Goal: Navigation & Orientation: Find specific page/section

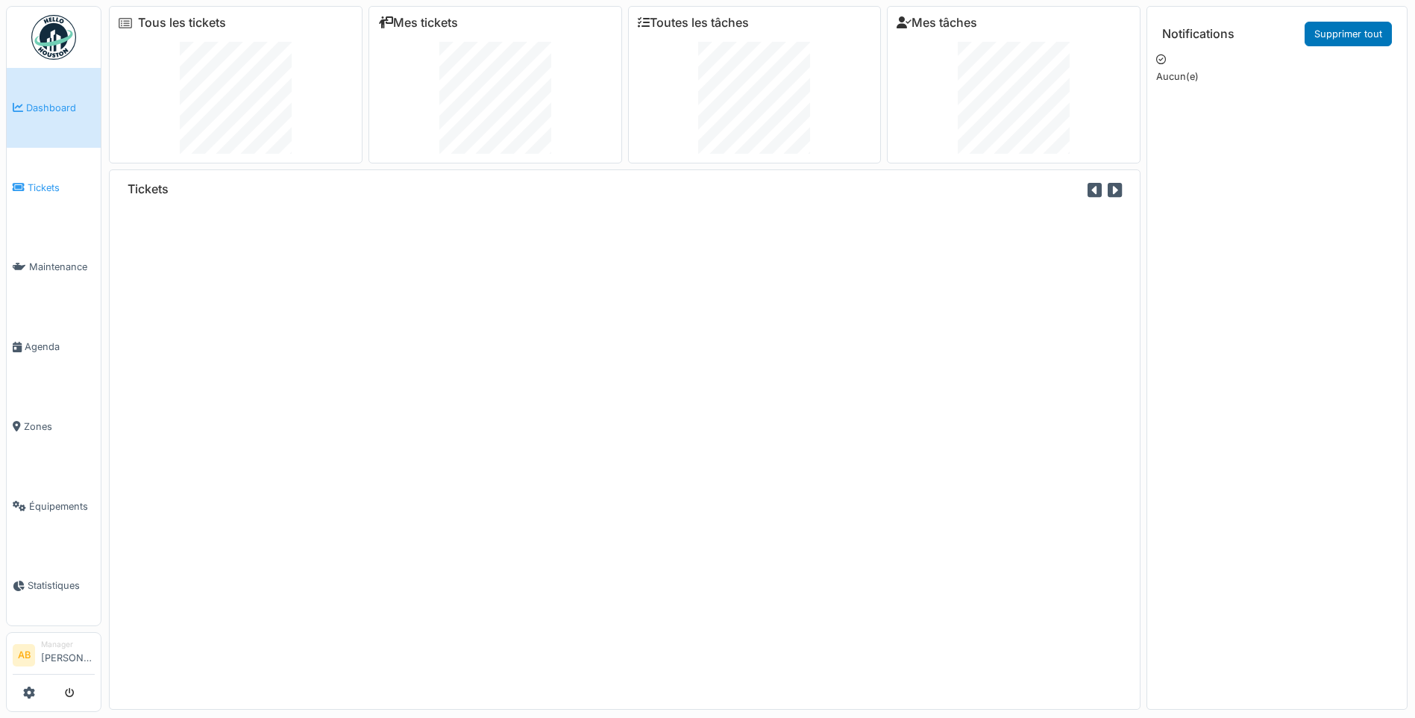
click at [36, 181] on span "Tickets" at bounding box center [61, 188] width 67 height 14
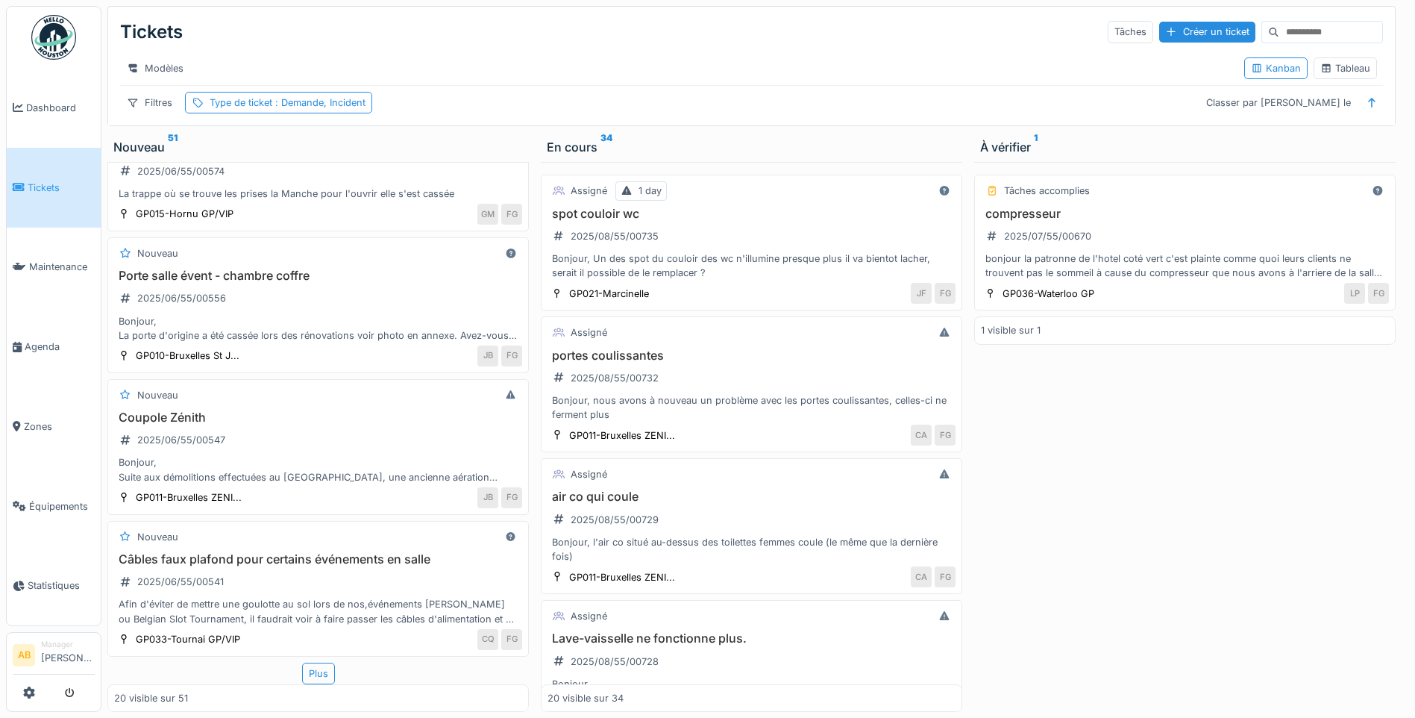
scroll to position [11, 0]
click at [37, 419] on span "Zones" at bounding box center [59, 426] width 71 height 14
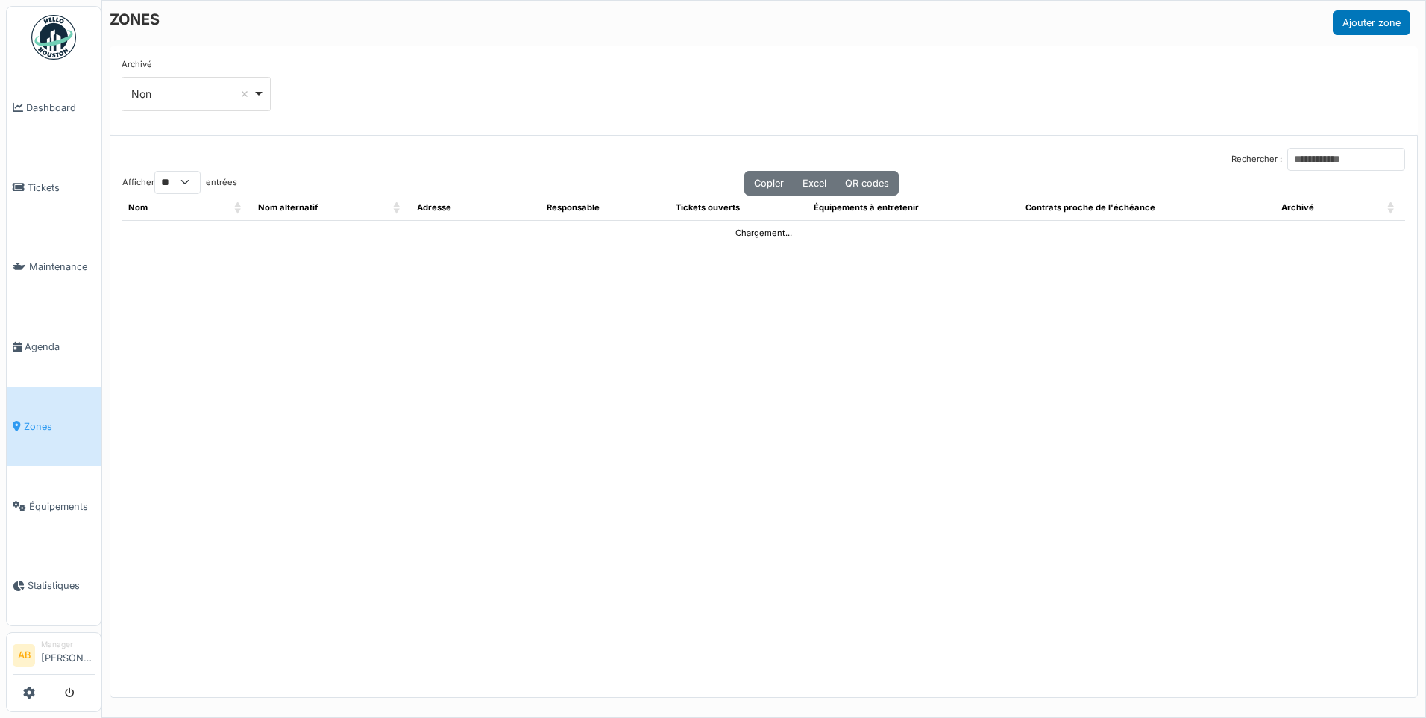
select select "**"
